Goal: Communication & Community: Answer question/provide support

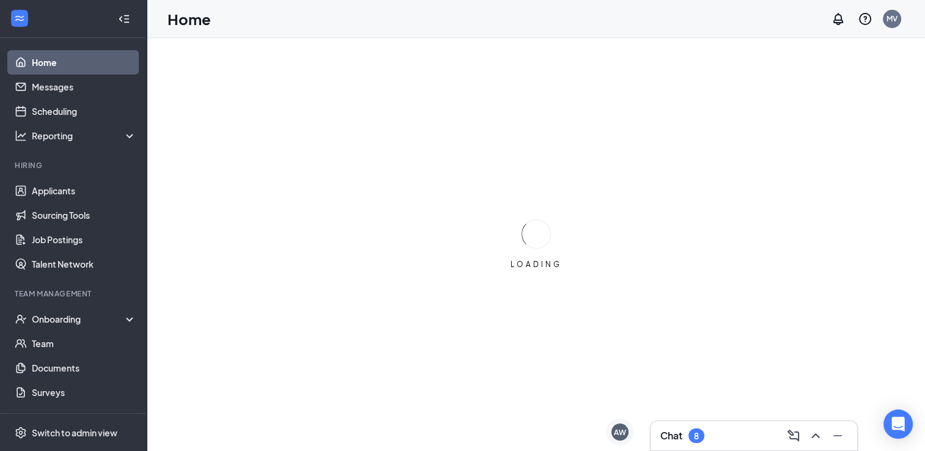
click at [693, 431] on div "8" at bounding box center [696, 436] width 16 height 15
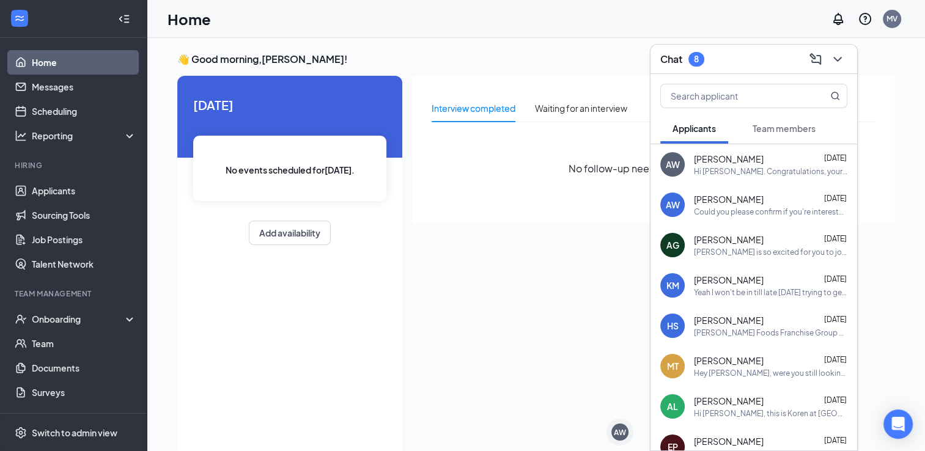
click at [778, 169] on div "Hi [PERSON_NAME]. Congratulations, your meeting with [PERSON_NAME] for Crew Mem…" at bounding box center [770, 171] width 153 height 10
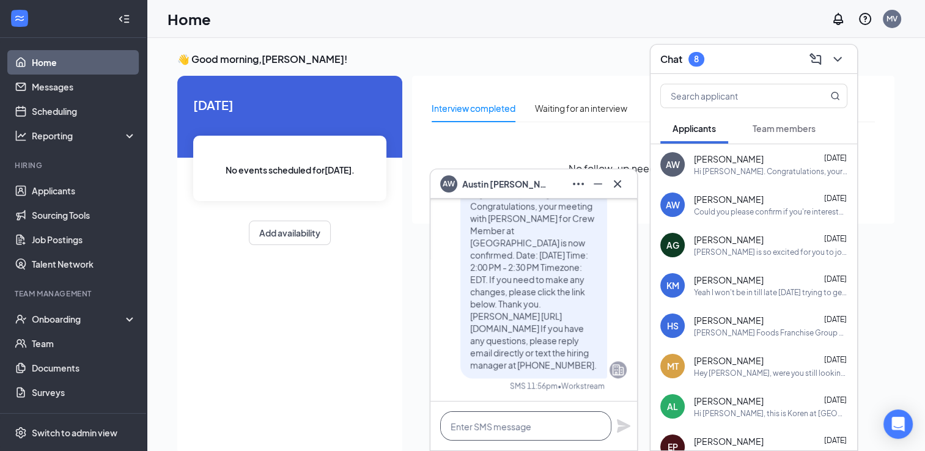
click at [545, 427] on textarea at bounding box center [525, 425] width 171 height 29
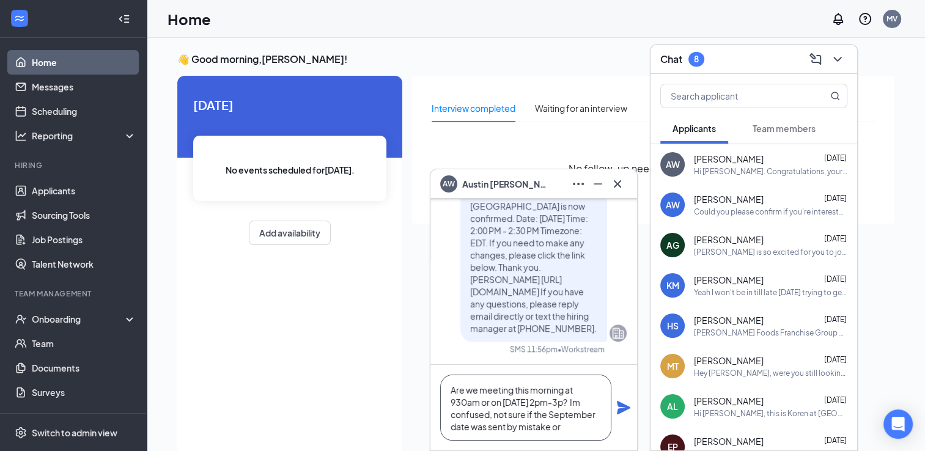
scroll to position [12, 0]
type textarea "Are we meeting this morning at 930am or on [DATE] 2pm-3p? Im confused, not sure…"
click at [630, 411] on icon "Plane" at bounding box center [623, 407] width 15 height 15
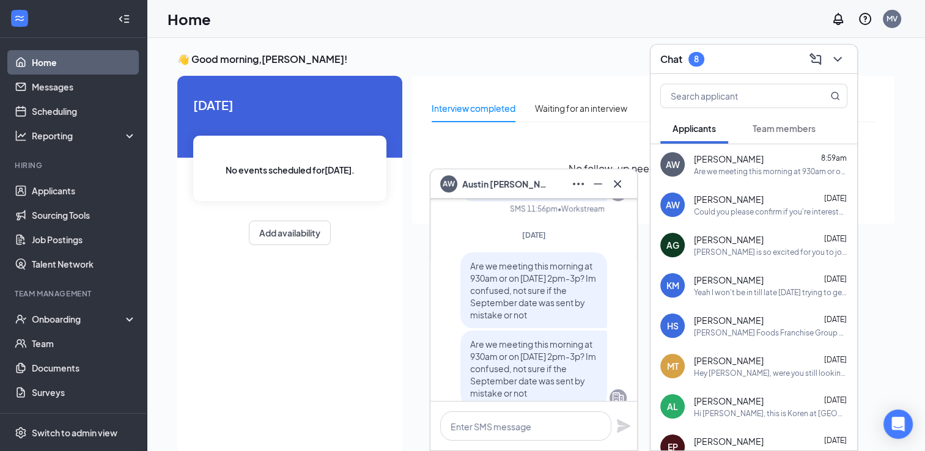
scroll to position [0, 0]
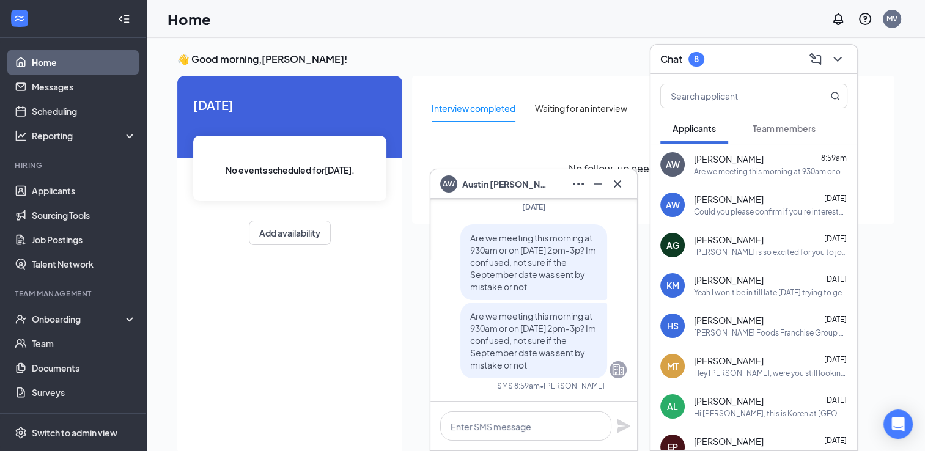
click at [355, 378] on div "[DATE] No events scheduled for [DATE] . Add availability" at bounding box center [289, 266] width 225 height 380
click at [70, 87] on link "Messages" at bounding box center [84, 87] width 105 height 24
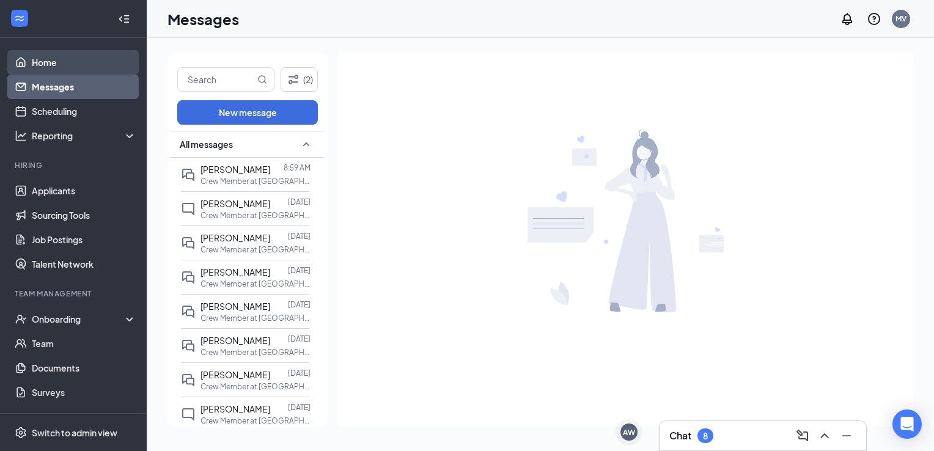
click at [58, 66] on link "Home" at bounding box center [84, 62] width 105 height 24
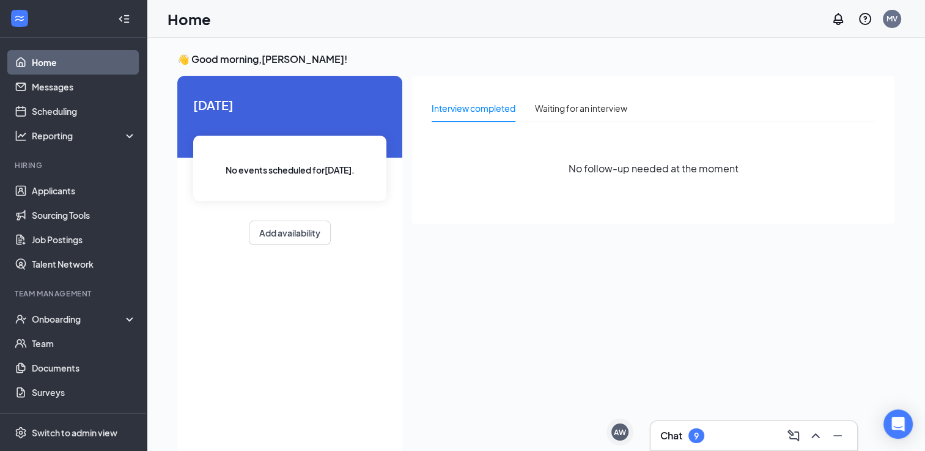
click at [682, 431] on h3 "Chat" at bounding box center [671, 435] width 22 height 13
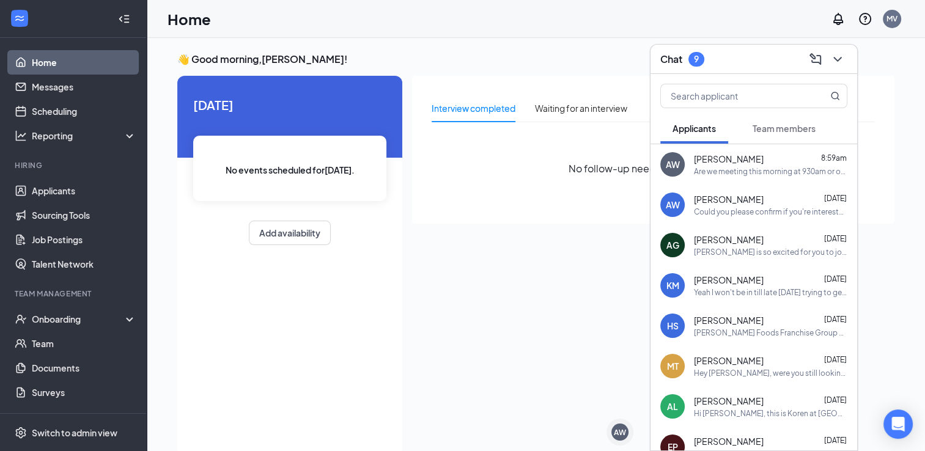
click at [773, 168] on div "Are we meeting this morning at 930am or on [DATE] 2pm-3p? Im confused, not sure…" at bounding box center [770, 171] width 153 height 10
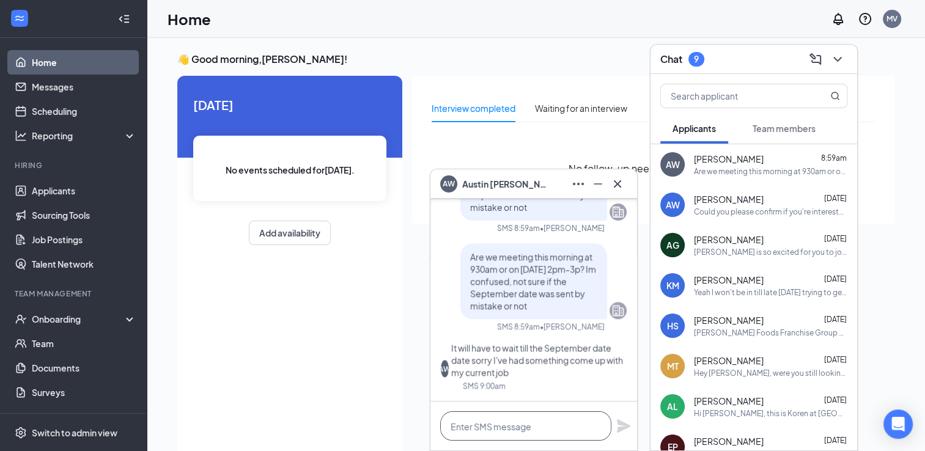
click at [468, 421] on textarea at bounding box center [525, 425] width 171 height 29
type textarea "ok"
click at [624, 422] on icon "Plane" at bounding box center [623, 426] width 15 height 15
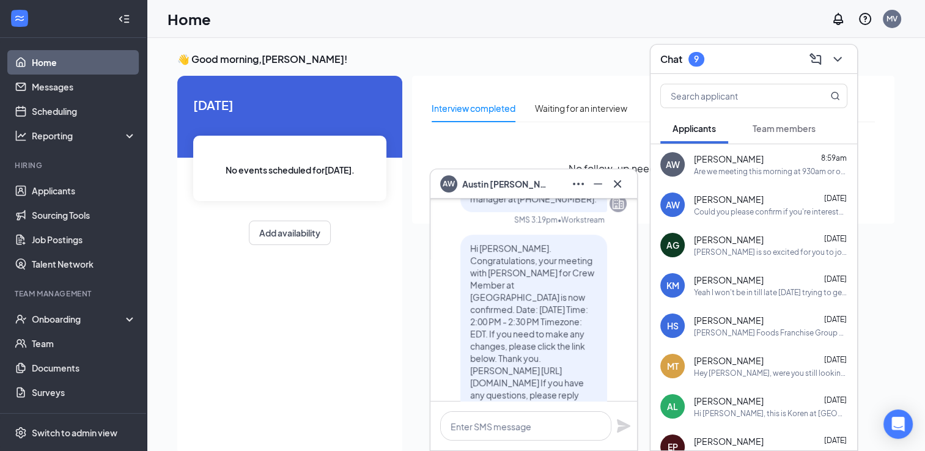
scroll to position [-383, 0]
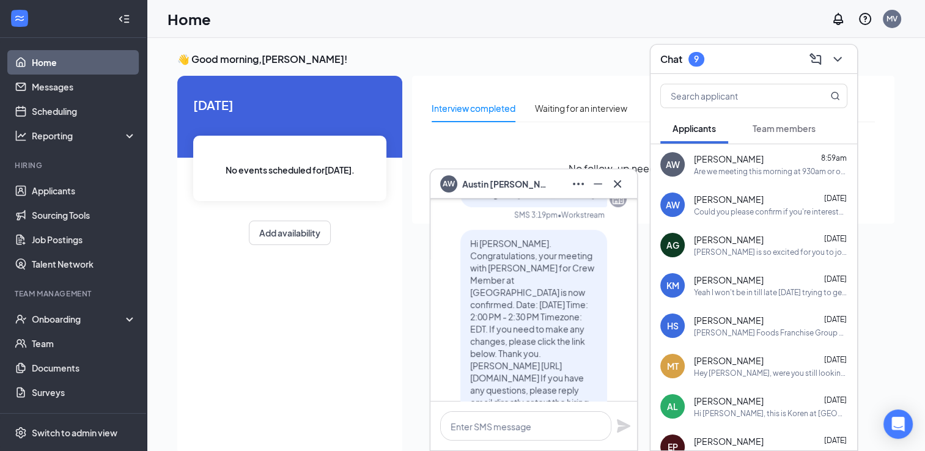
click at [413, 308] on div "Interview completed Waiting for an interview No follow-up needed at the moment" at bounding box center [653, 262] width 482 height 373
click at [594, 179] on icon "Minimize" at bounding box center [598, 184] width 15 height 15
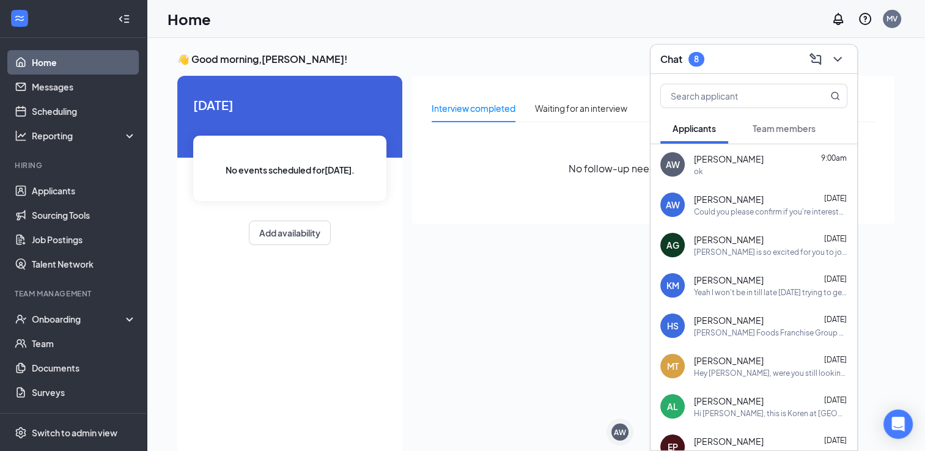
click at [722, 158] on span "[PERSON_NAME]" at bounding box center [729, 159] width 70 height 12
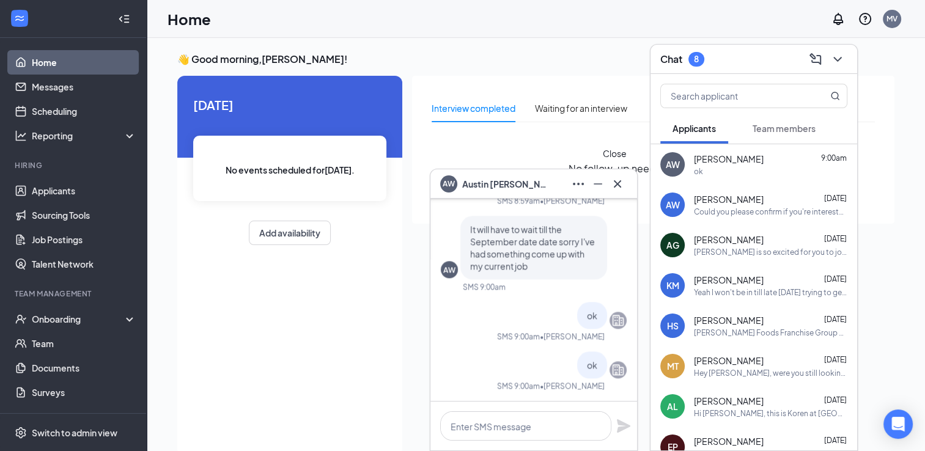
click at [616, 187] on icon "Cross" at bounding box center [617, 184] width 15 height 15
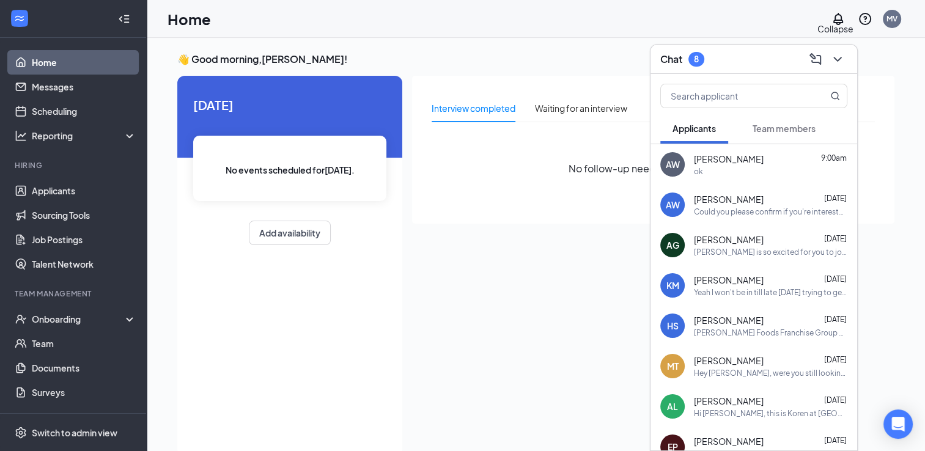
click at [839, 56] on icon "ChevronDown" at bounding box center [837, 59] width 15 height 15
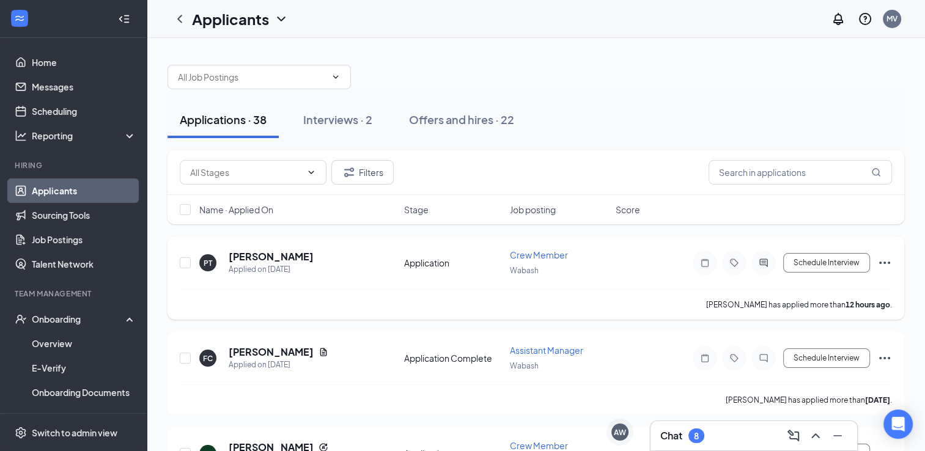
scroll to position [51, 0]
